Goal: Find specific page/section: Find specific page/section

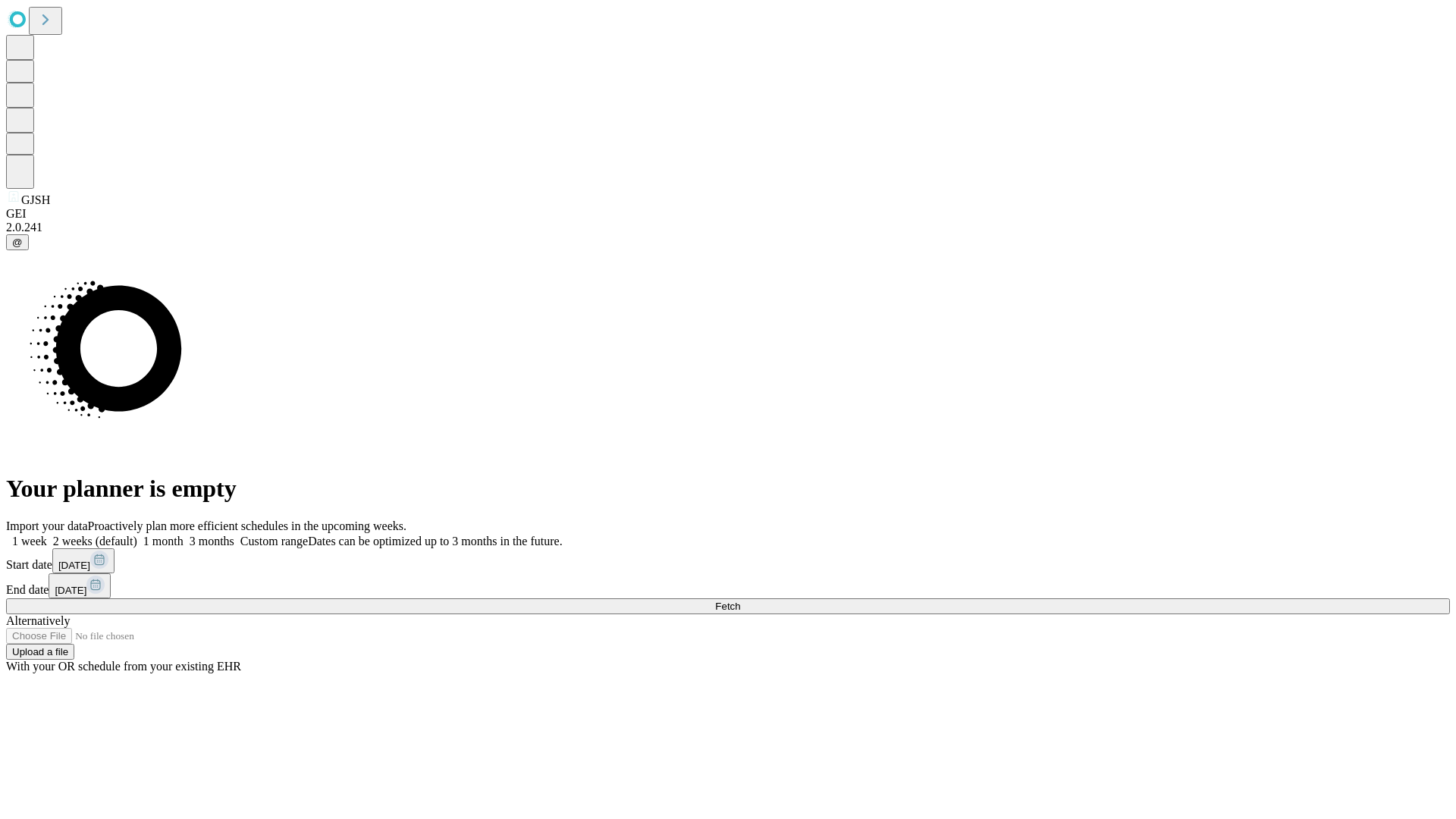
click at [740, 600] on span "Fetch" at bounding box center [728, 606] width 25 height 12
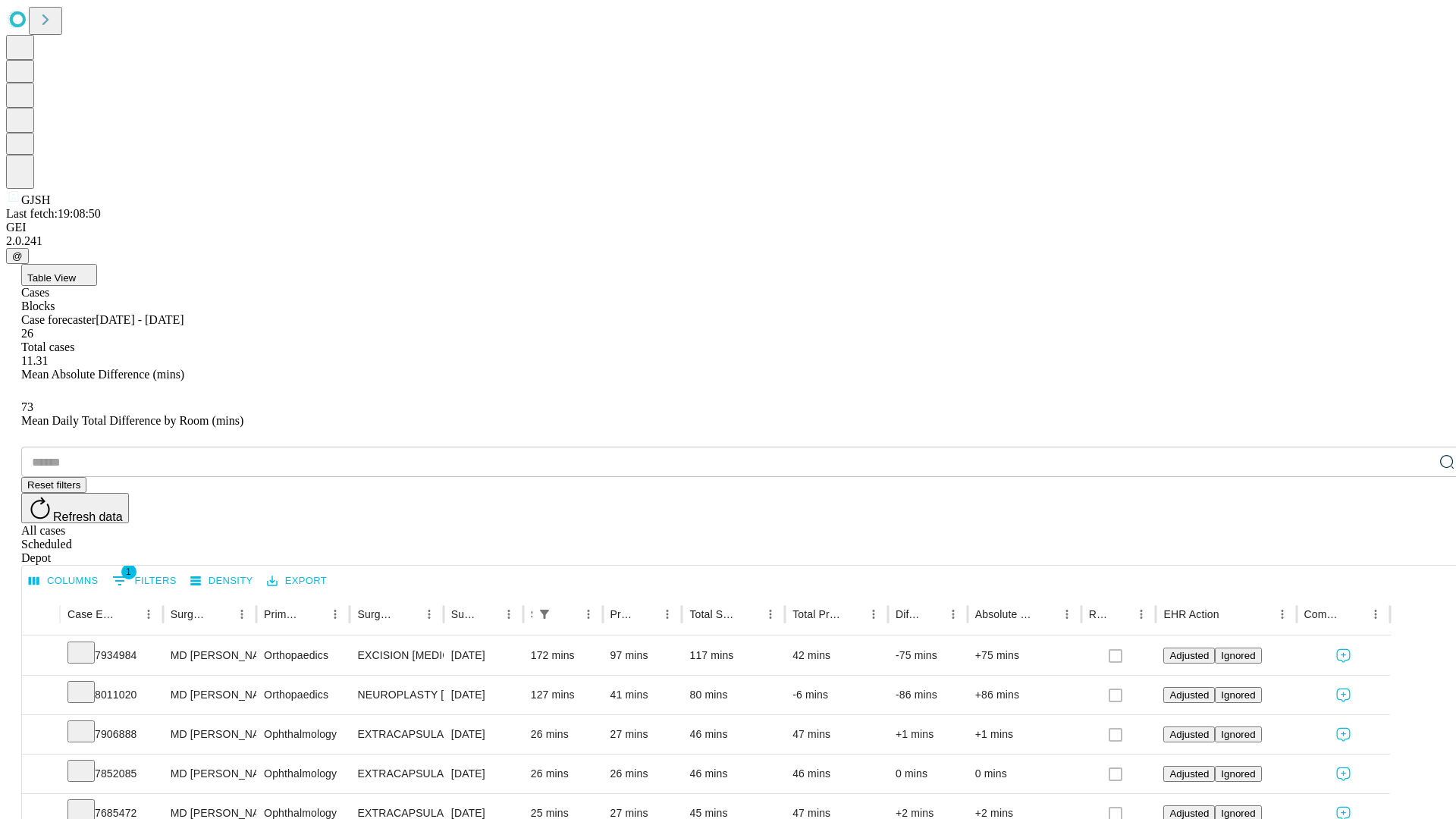
click at [76, 272] on span "Table View" at bounding box center [51, 277] width 49 height 12
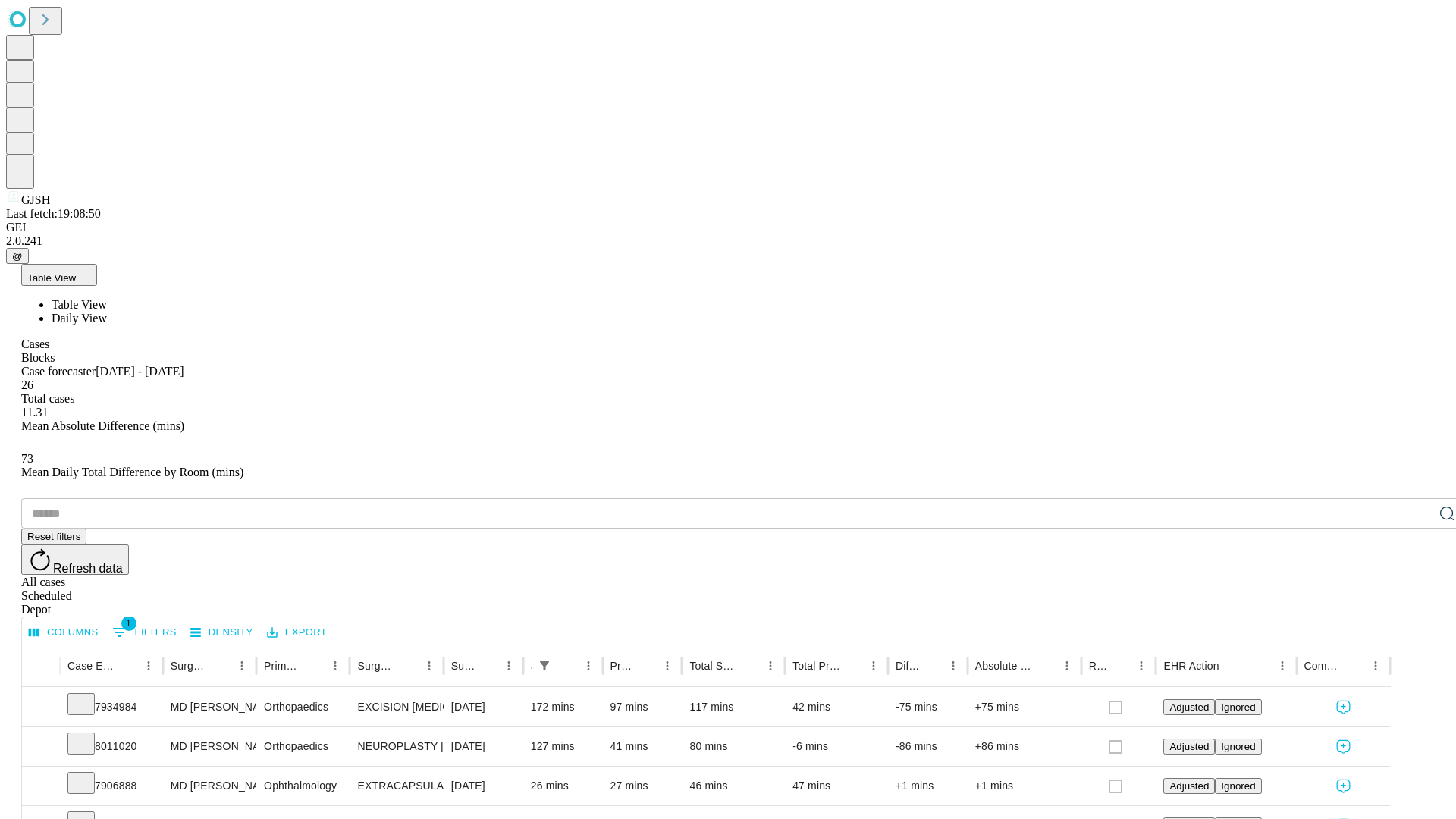
click at [107, 312] on span "Daily View" at bounding box center [79, 318] width 56 height 13
